Goal: Task Accomplishment & Management: Complete application form

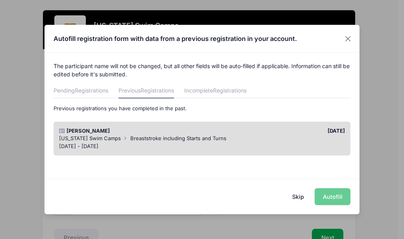
click at [229, 143] on div "[DATE] - [DATE]" at bounding box center [202, 146] width 286 height 8
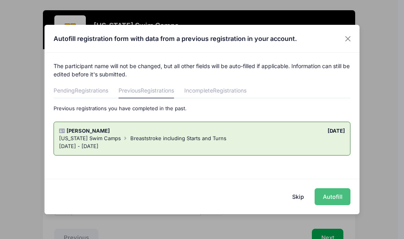
click at [336, 198] on button "Autofill" at bounding box center [332, 196] width 36 height 17
type input "[EMAIL_ADDRESS][DOMAIN_NAME]"
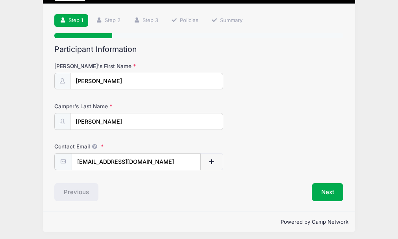
scroll to position [49, 0]
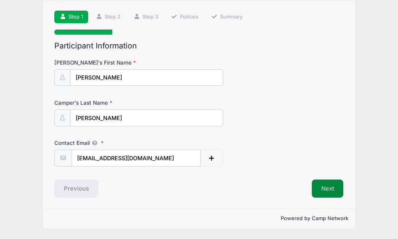
click at [328, 183] on button "Next" at bounding box center [328, 188] width 32 height 18
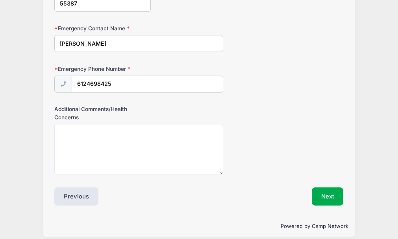
scroll to position [454, 0]
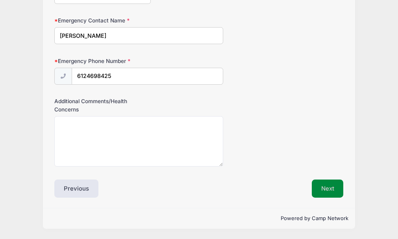
click at [323, 188] on button "Next" at bounding box center [328, 188] width 32 height 18
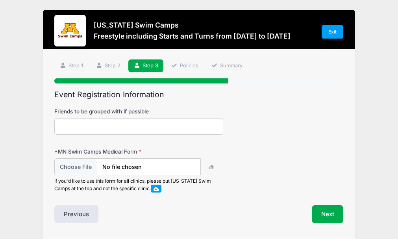
scroll to position [0, 0]
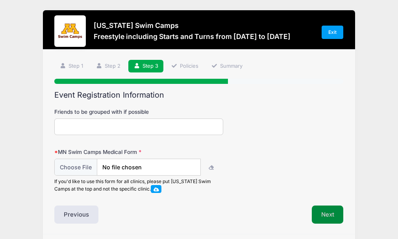
click at [324, 220] on button "Next" at bounding box center [328, 214] width 32 height 18
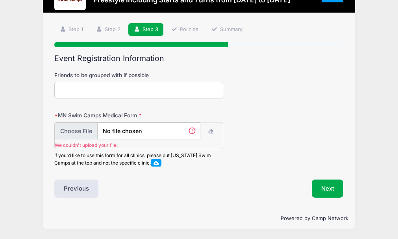
click at [160, 135] on input "file" at bounding box center [128, 130] width 146 height 17
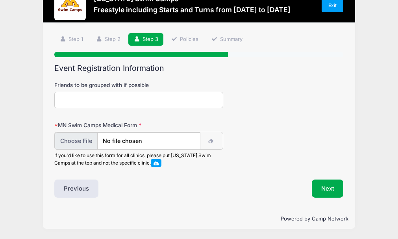
scroll to position [35, 0]
click at [75, 138] on input "file" at bounding box center [128, 140] width 146 height 17
click at [210, 141] on icon "button" at bounding box center [211, 141] width 6 height 0
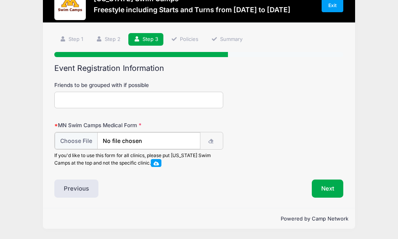
drag, startPoint x: 210, startPoint y: 142, endPoint x: 158, endPoint y: 159, distance: 54.7
click at [158, 159] on div "If you'd like to use this form for all clinics, please put Minnesota Swim Camps…" at bounding box center [138, 149] width 168 height 35
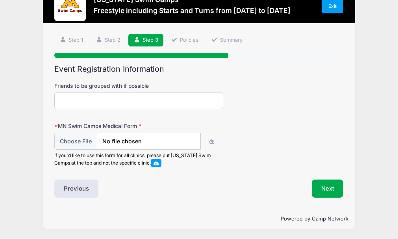
scroll to position [34, 0]
click at [158, 159] on span at bounding box center [156, 162] width 11 height 7
